Goal: Task Accomplishment & Management: Use online tool/utility

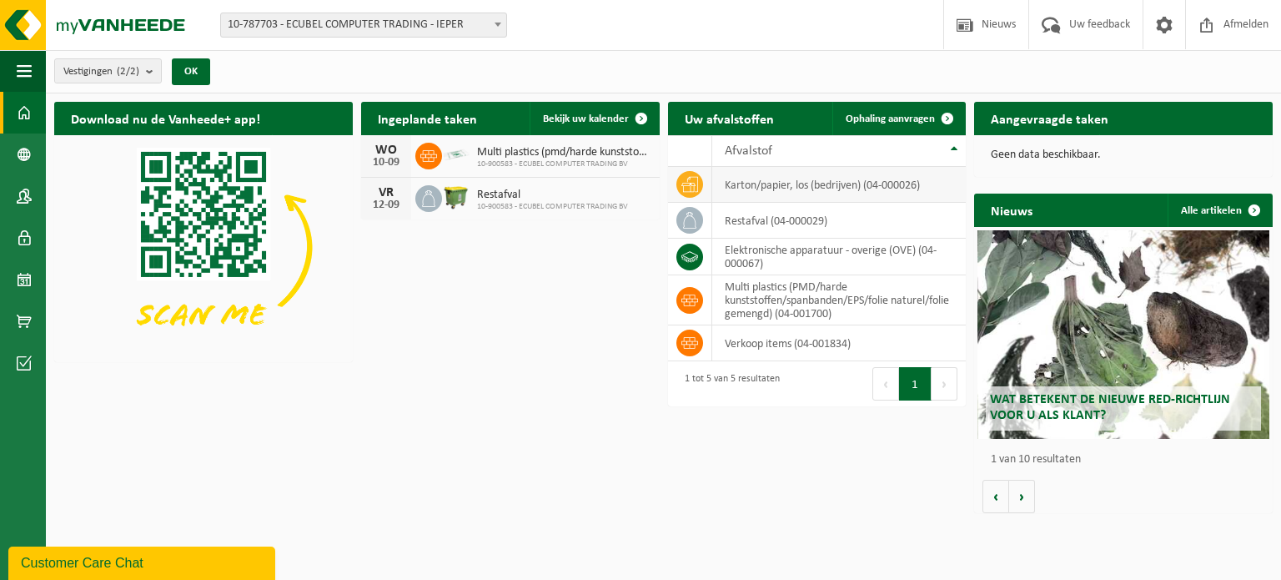
click at [841, 186] on td "karton/papier, los (bedrijven) (04-000026)" at bounding box center [839, 185] width 254 height 36
click at [898, 125] on link "Ophaling aanvragen" at bounding box center [898, 118] width 132 height 33
click at [947, 116] on span at bounding box center [947, 118] width 33 height 33
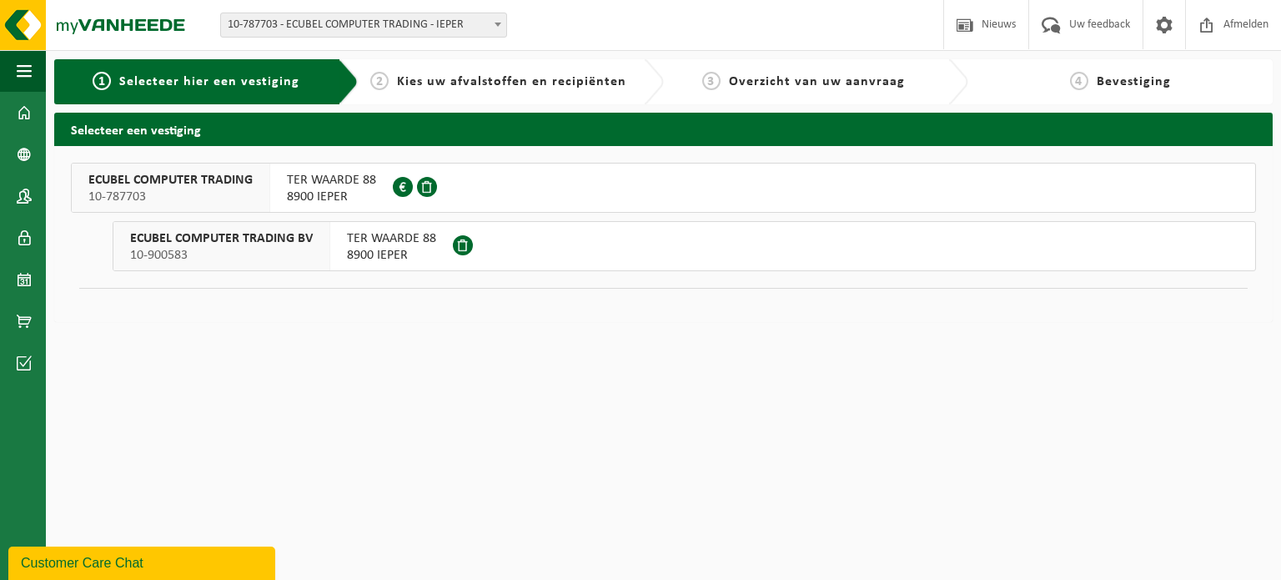
click at [399, 250] on span "8900 IEPER" at bounding box center [391, 255] width 89 height 17
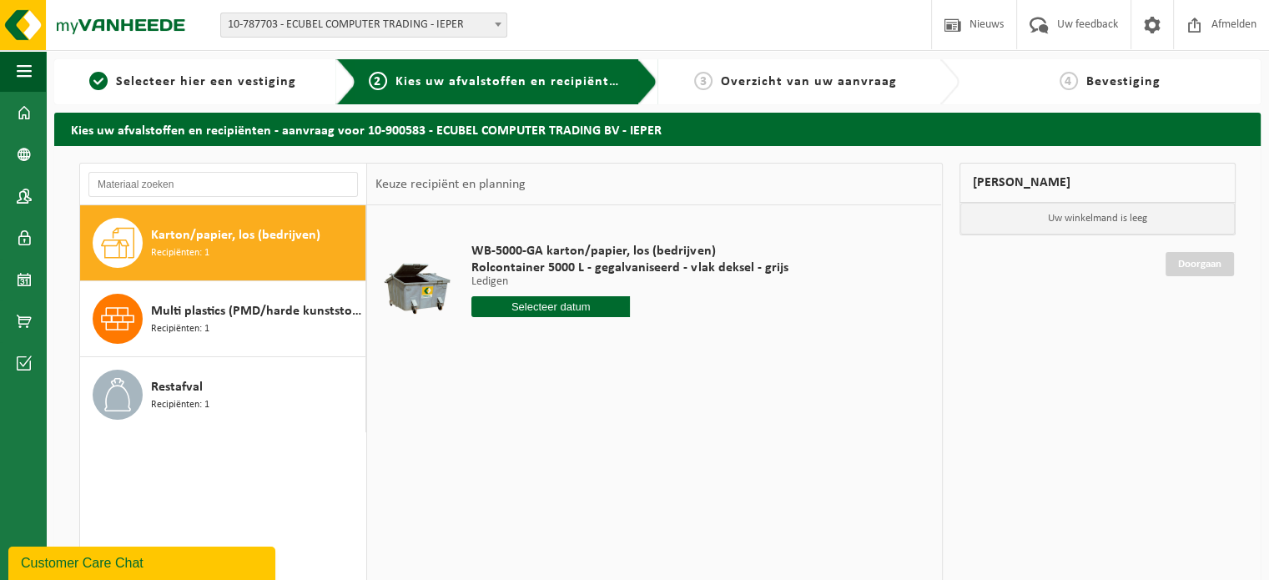
click at [573, 312] on input "text" at bounding box center [550, 306] width 158 height 21
click at [491, 462] on div "15" at bounding box center [486, 454] width 29 height 27
type input "Van 2025-09-15"
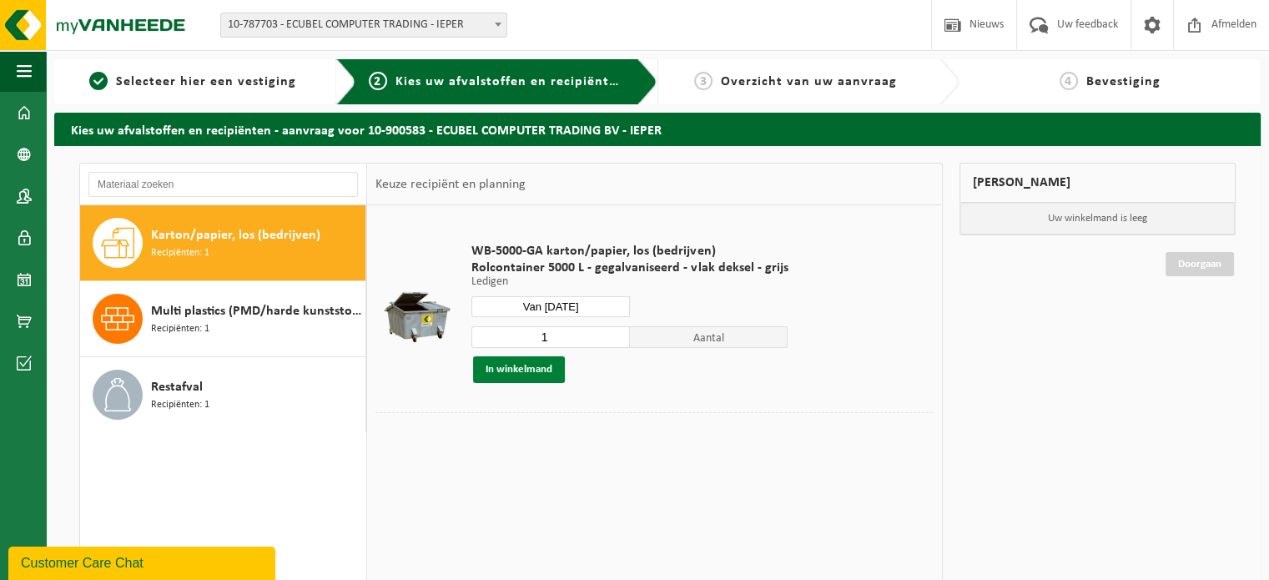
click at [525, 367] on button "In winkelmand" at bounding box center [519, 369] width 92 height 27
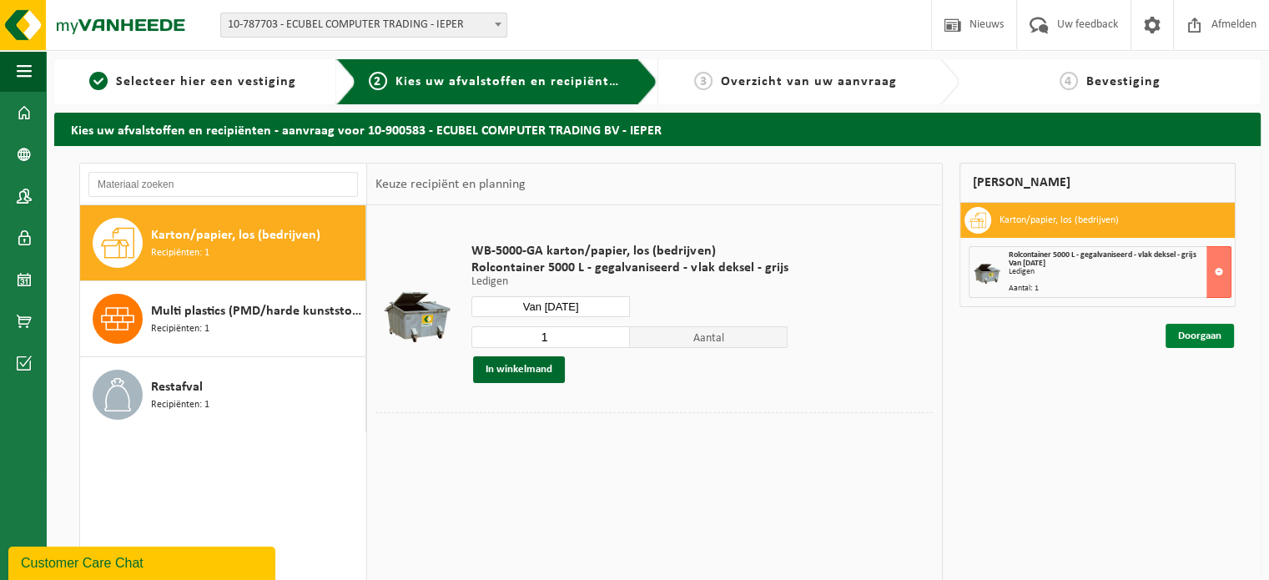
click at [1204, 329] on link "Doorgaan" at bounding box center [1199, 336] width 68 height 24
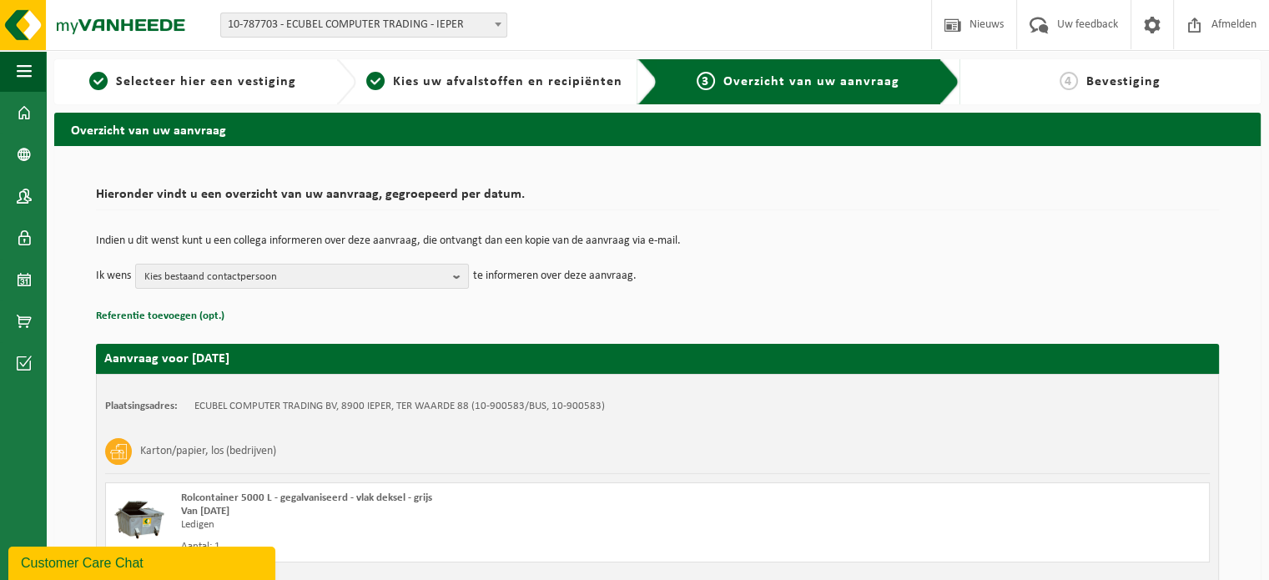
scroll to position [134, 0]
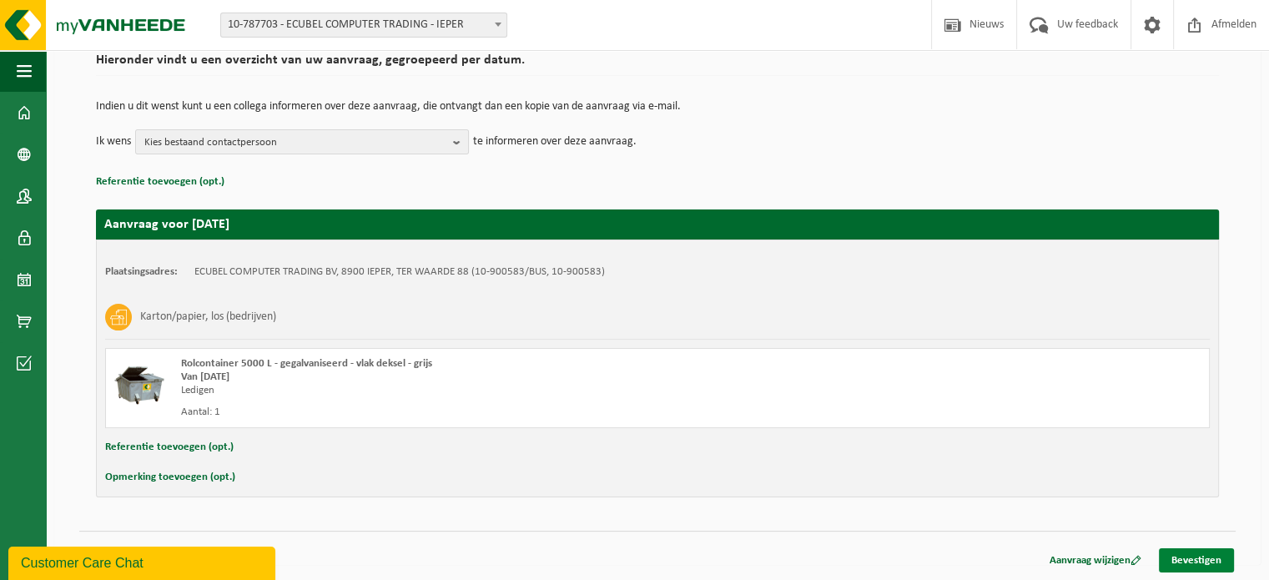
click at [1201, 560] on link "Bevestigen" at bounding box center [1195, 560] width 75 height 24
